Goal: Information Seeking & Learning: Learn about a topic

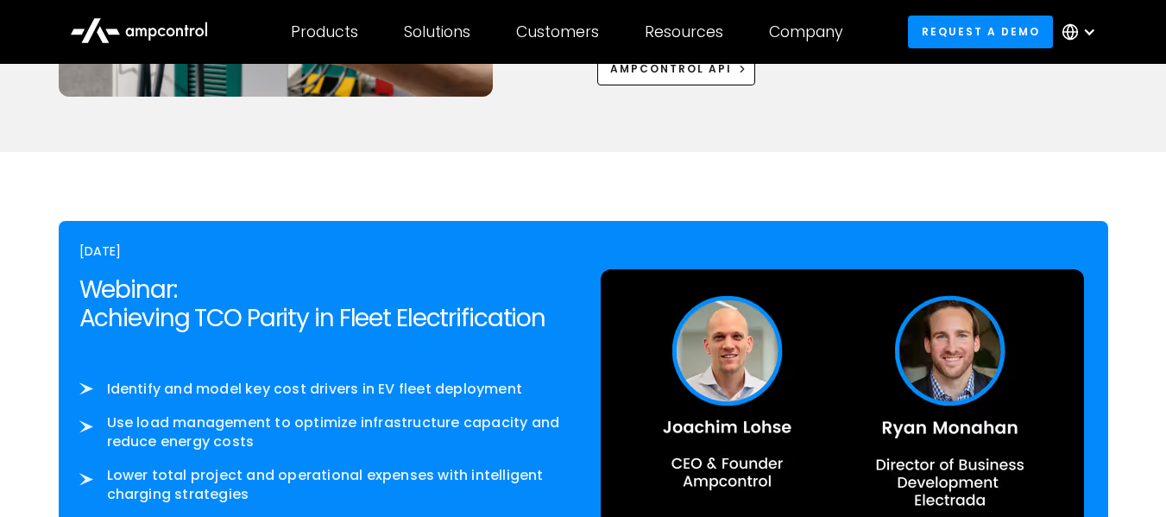
scroll to position [2690, 0]
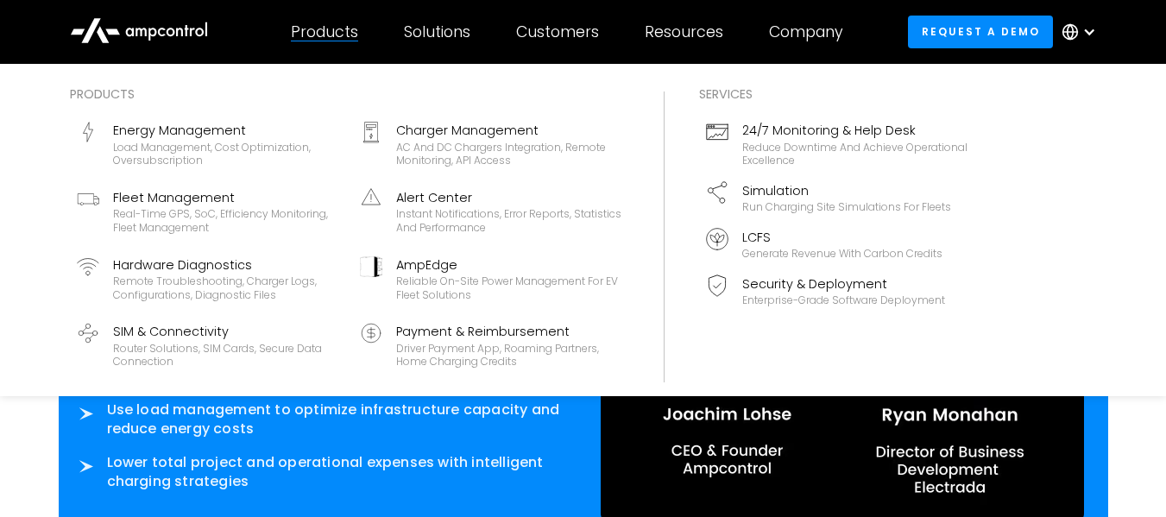
click at [312, 28] on div "Products" at bounding box center [324, 31] width 67 height 19
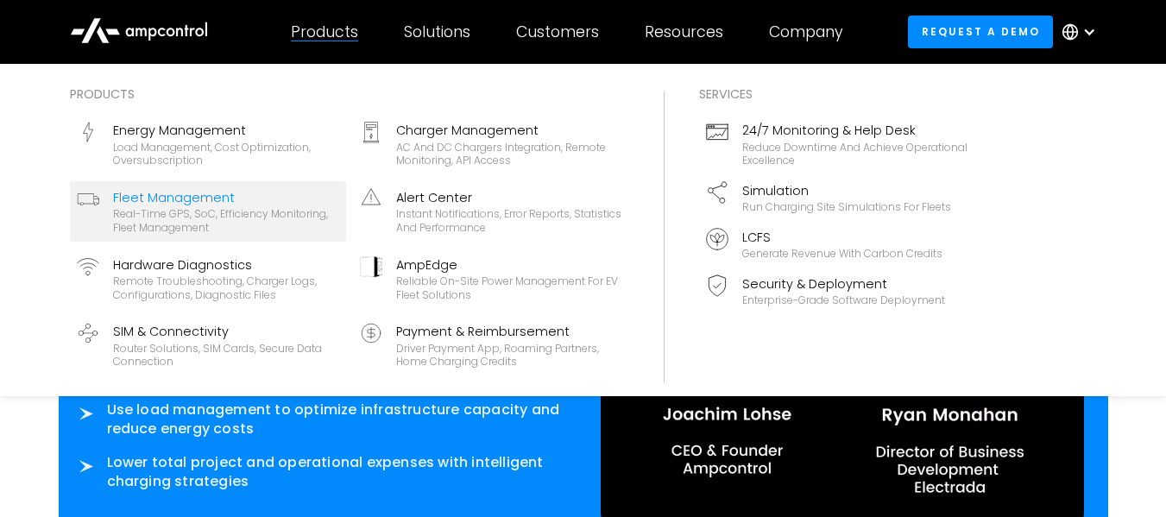
click at [183, 202] on div "Fleet Management" at bounding box center [226, 197] width 226 height 19
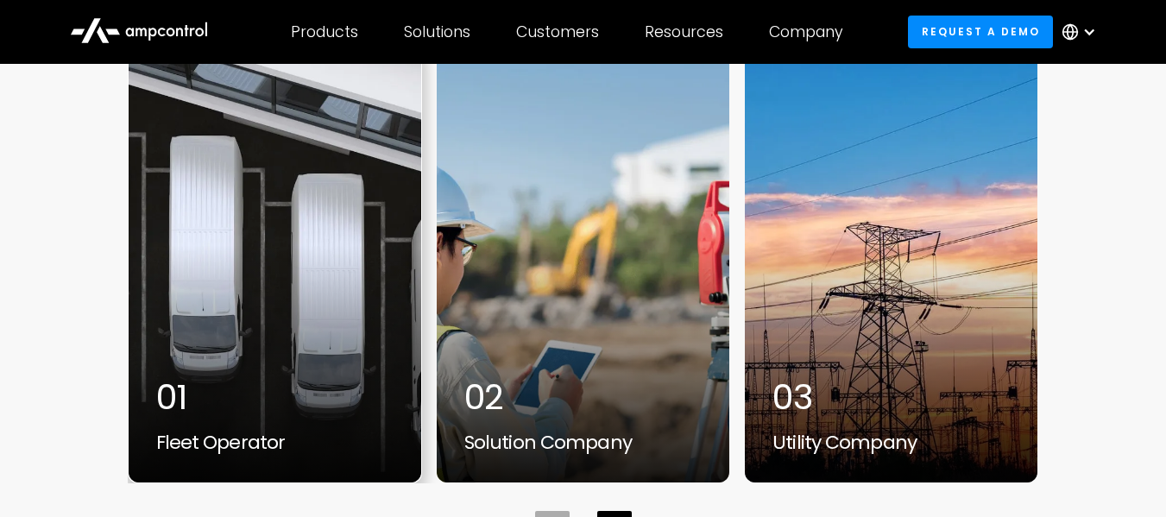
scroll to position [5650, 0]
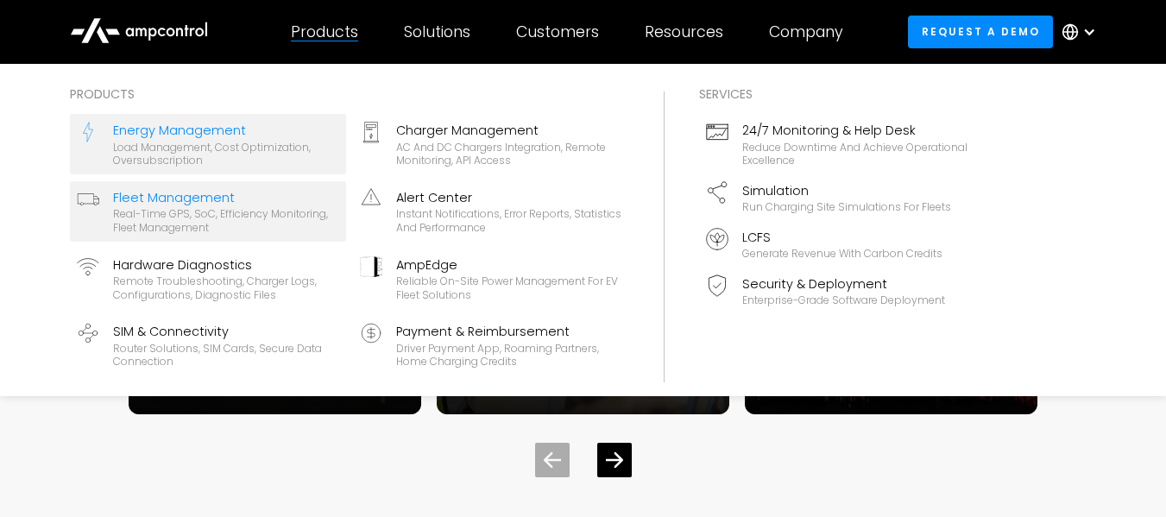
click at [199, 136] on div "Energy Management" at bounding box center [226, 130] width 226 height 19
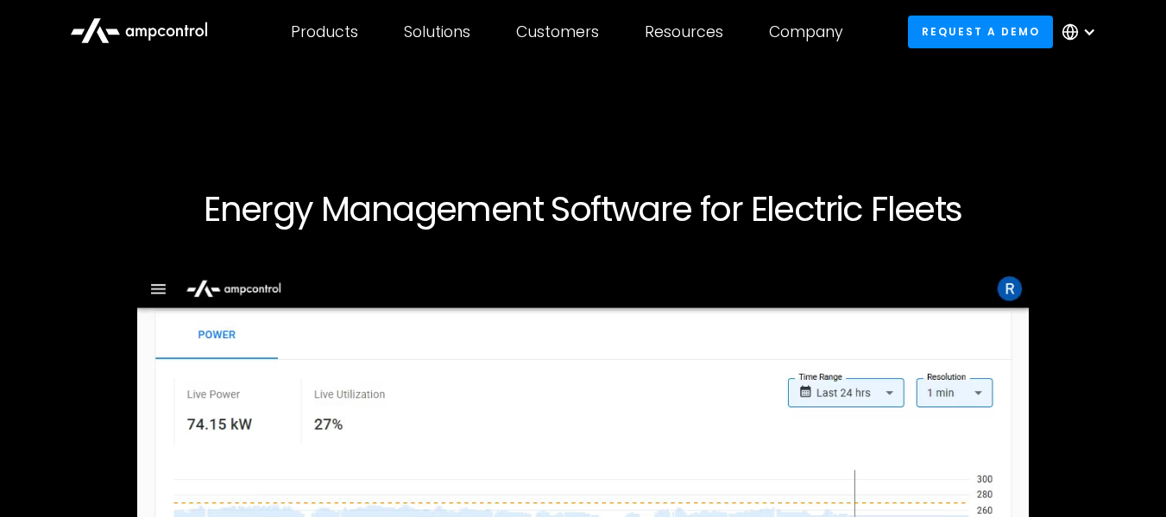
scroll to position [1557, 0]
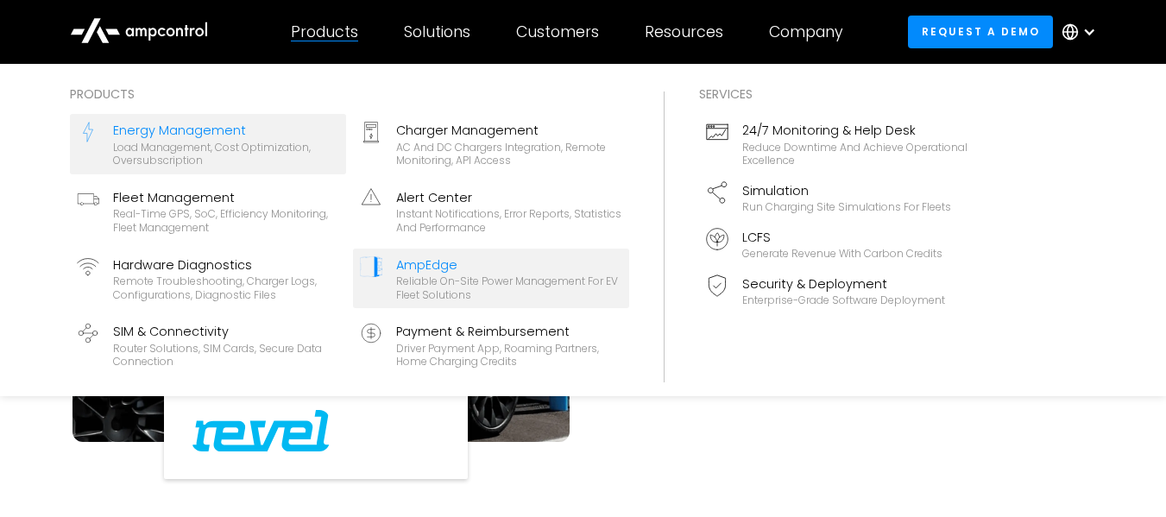
click at [446, 280] on div "Reliable On-site Power Management for EV Fleet Solutions" at bounding box center [509, 288] width 226 height 27
